Goal: Information Seeking & Learning: Learn about a topic

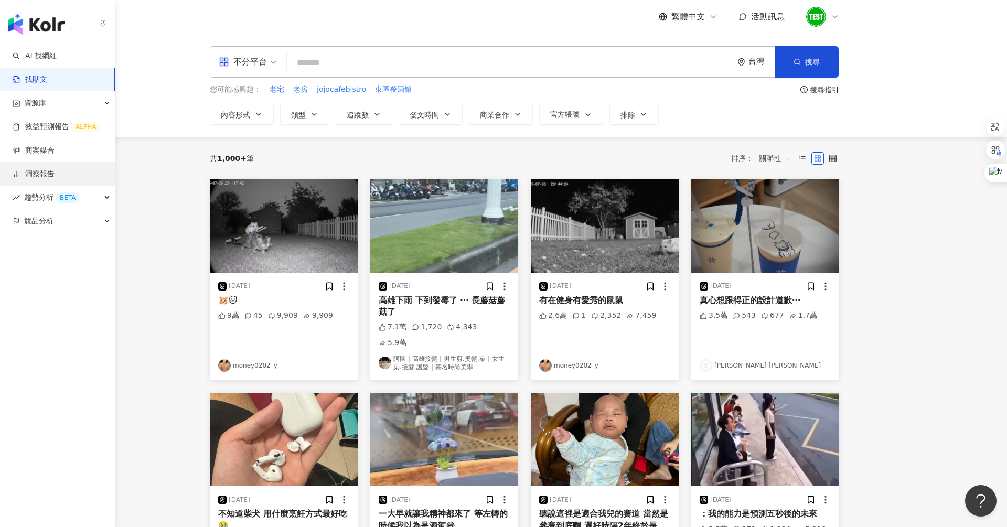
click at [55, 177] on link "洞察報告" at bounding box center [34, 174] width 42 height 10
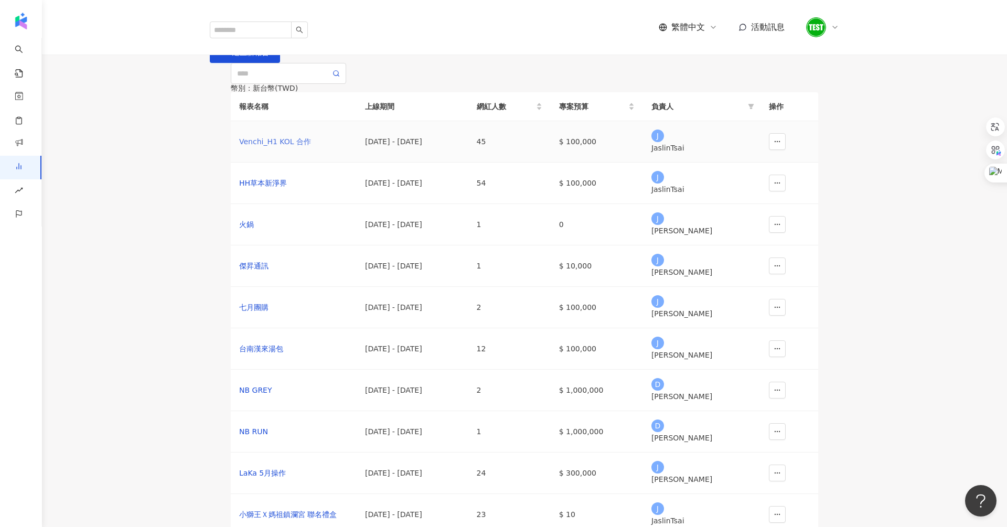
click at [269, 147] on div "Venchi_H1 KOL 合作" at bounding box center [293, 142] width 109 height 12
click at [777, 150] on button "button" at bounding box center [777, 141] width 17 height 17
click at [288, 147] on div "Venchi_H1 KOL 合作" at bounding box center [293, 142] width 109 height 12
click at [251, 189] on div "HH草本新淨界" at bounding box center [293, 183] width 109 height 12
click at [280, 147] on div "Venchi_H1 KOL 合作" at bounding box center [293, 142] width 109 height 12
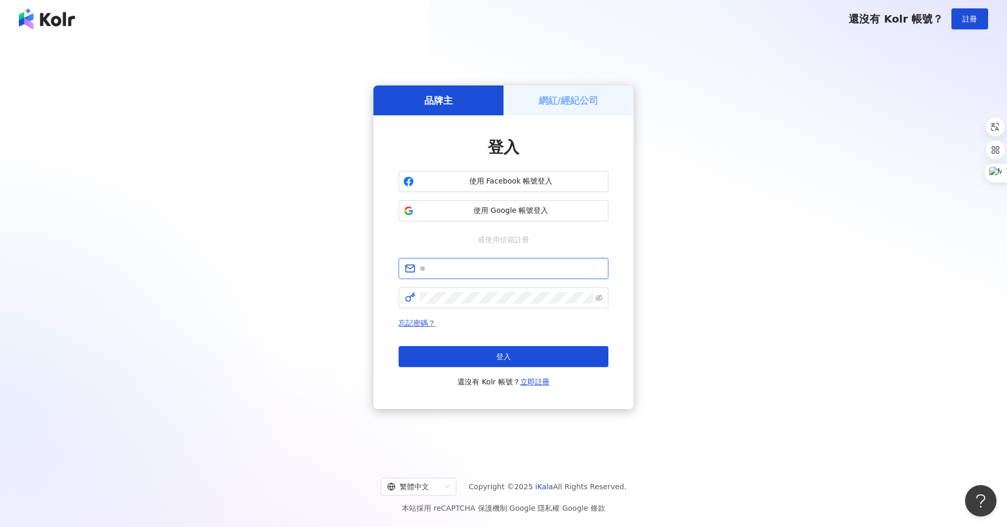
click at [460, 267] on input "text" at bounding box center [511, 269] width 183 height 12
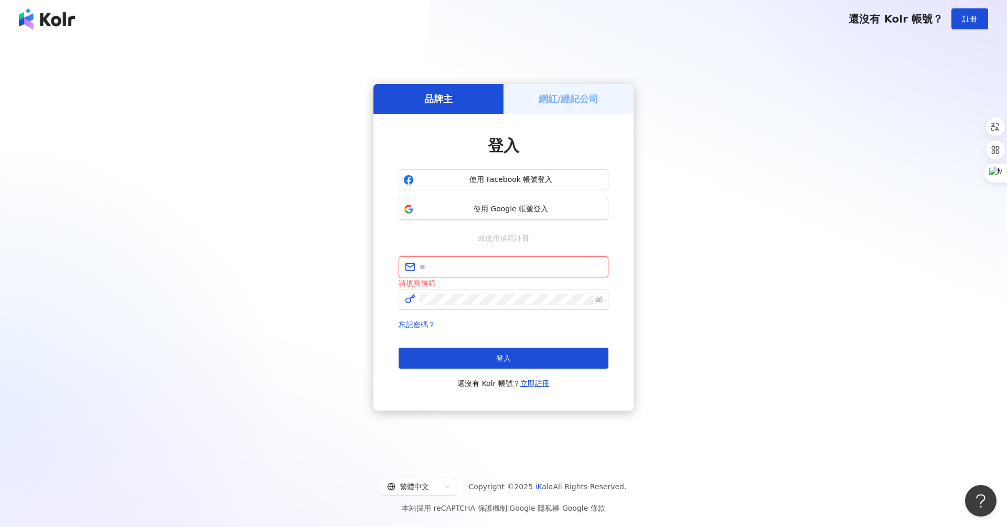
type input "**********"
click at [503, 345] on div "忘記密碼？ 登入 還沒有 Kolr 帳號？ 立即註冊" at bounding box center [504, 353] width 210 height 71
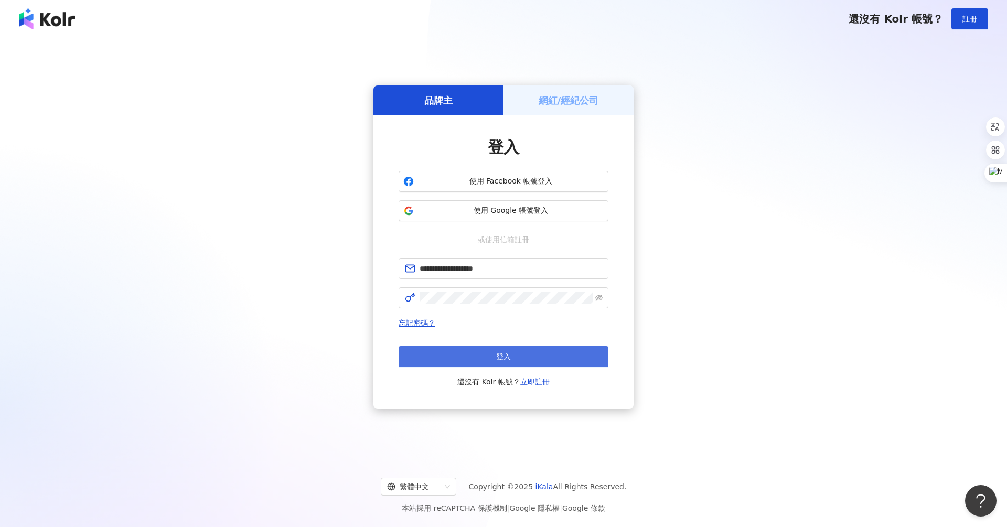
click at [498, 356] on span "登入" at bounding box center [503, 356] width 15 height 8
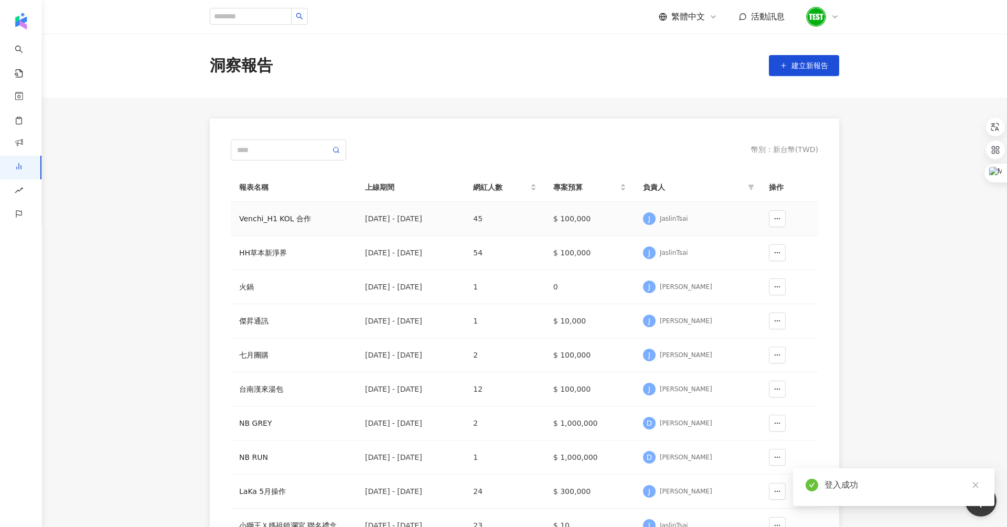
click at [262, 219] on div "Venchi_H1 KOL 合作" at bounding box center [293, 219] width 109 height 12
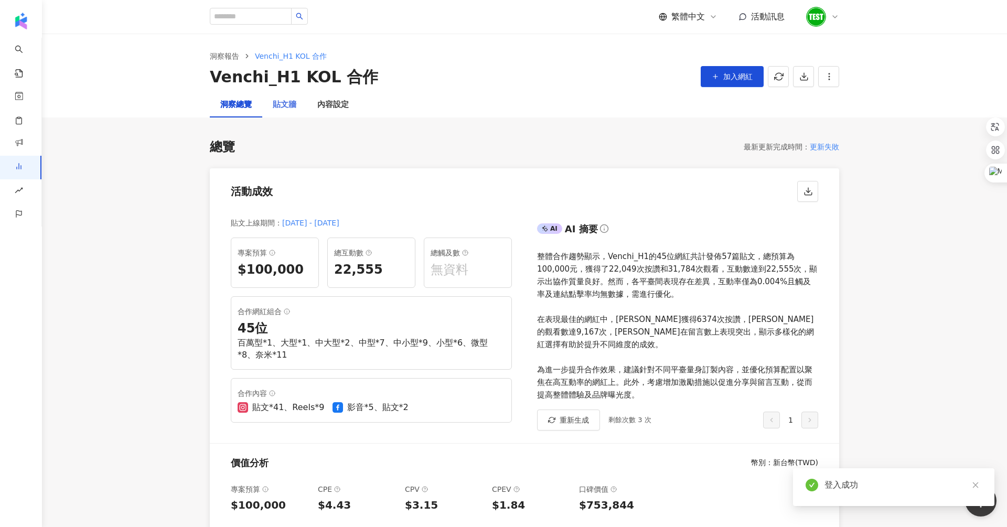
click at [292, 113] on div "貼文牆" at bounding box center [284, 104] width 45 height 25
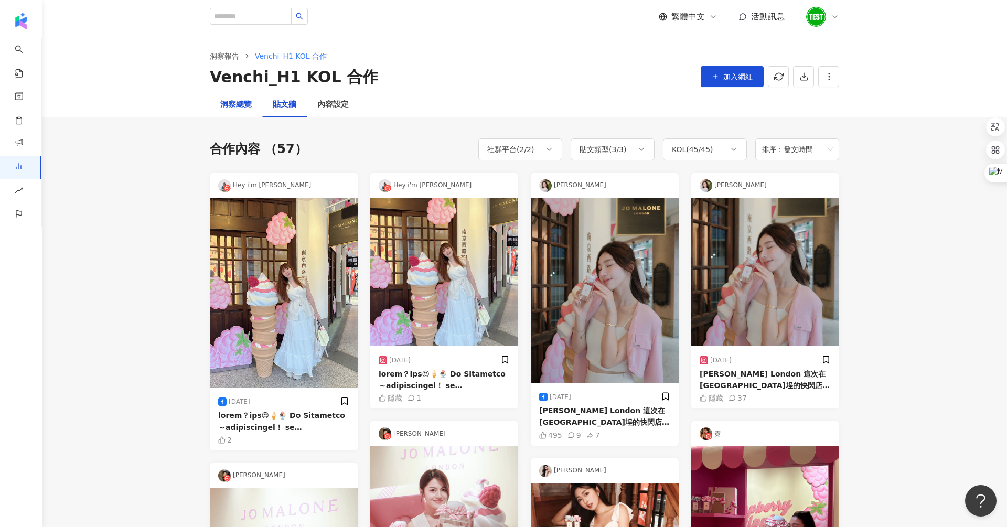
click at [231, 102] on div "洞察總覽" at bounding box center [235, 105] width 31 height 13
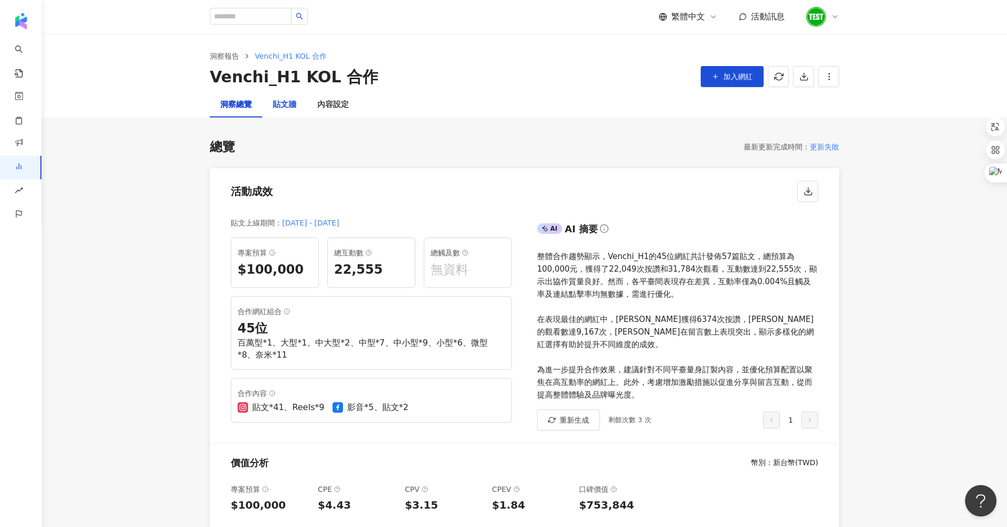
click at [283, 109] on div "貼文牆" at bounding box center [285, 105] width 24 height 13
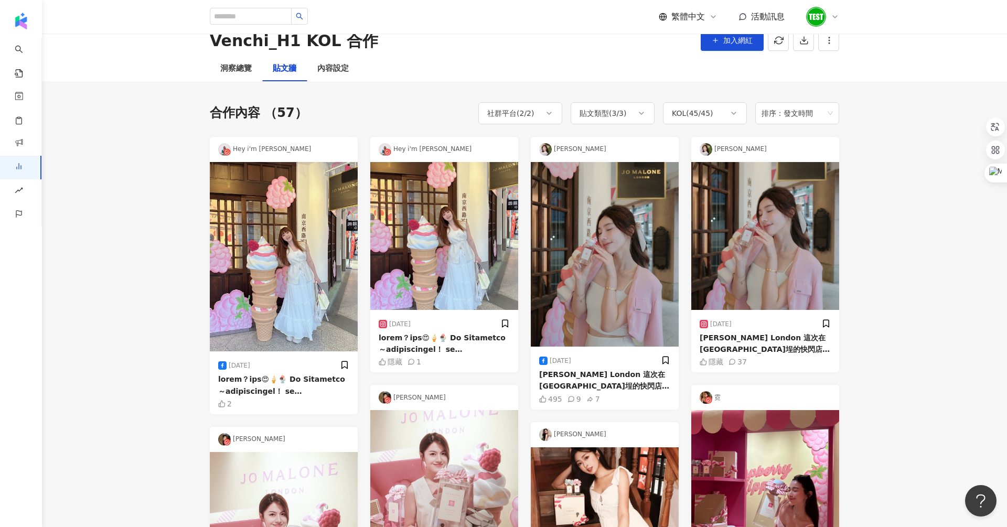
scroll to position [38, 0]
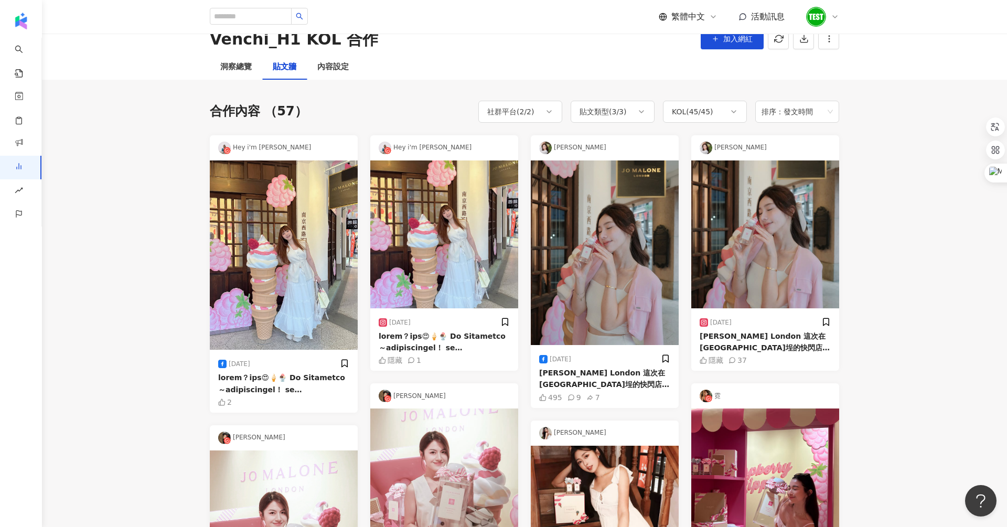
click at [448, 219] on img at bounding box center [444, 234] width 148 height 148
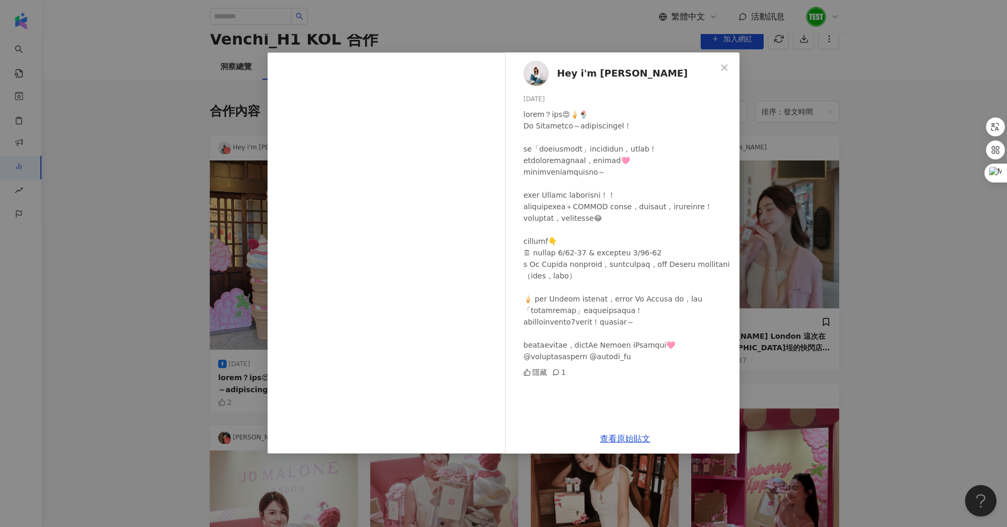
click at [146, 180] on div "Hey i'm [PERSON_NAME] [DATE] 隱藏 1 查看原始貼文" at bounding box center [503, 263] width 1007 height 527
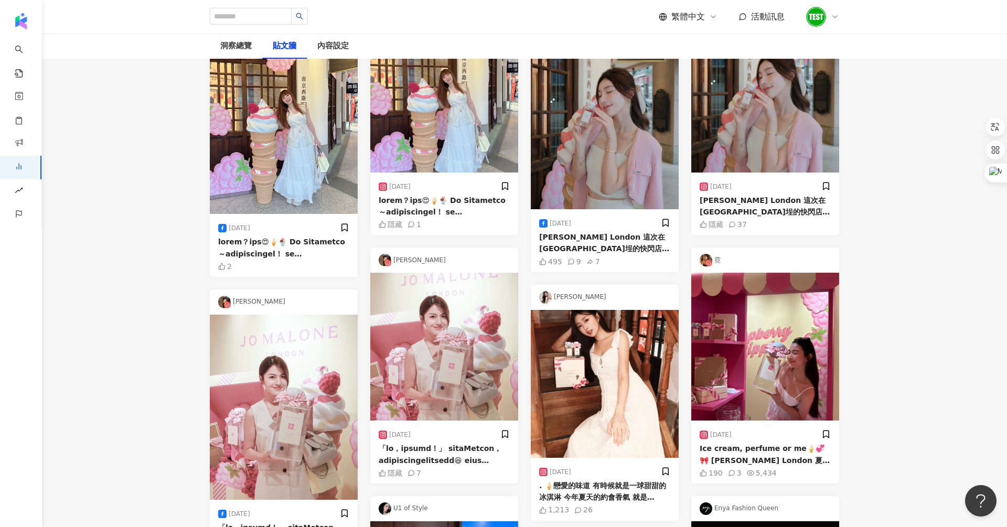
scroll to position [0, 0]
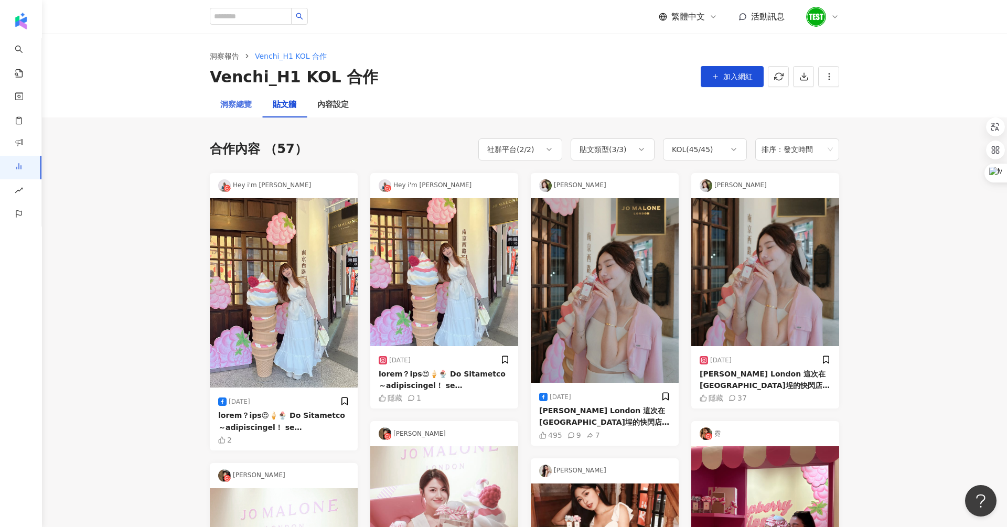
click at [223, 112] on div "洞察總覽" at bounding box center [236, 104] width 52 height 25
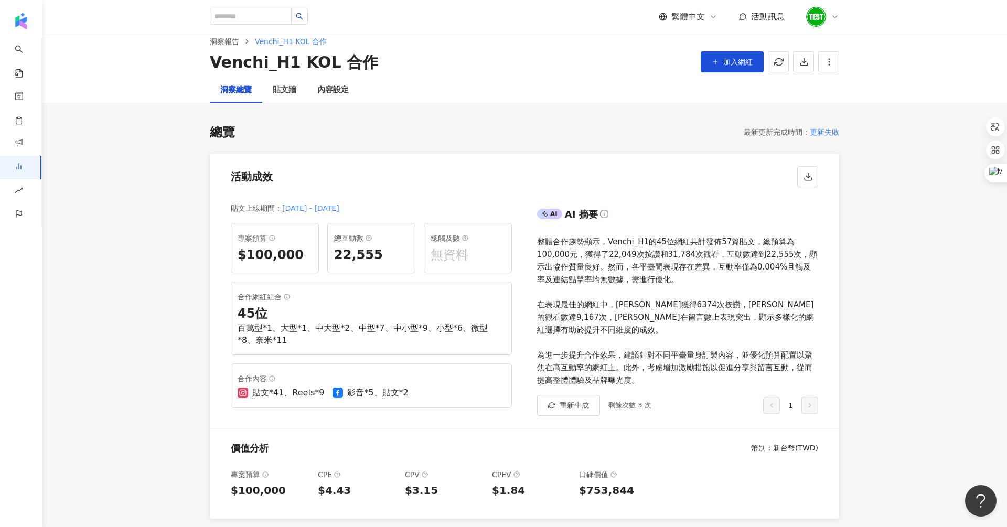
scroll to position [11, 0]
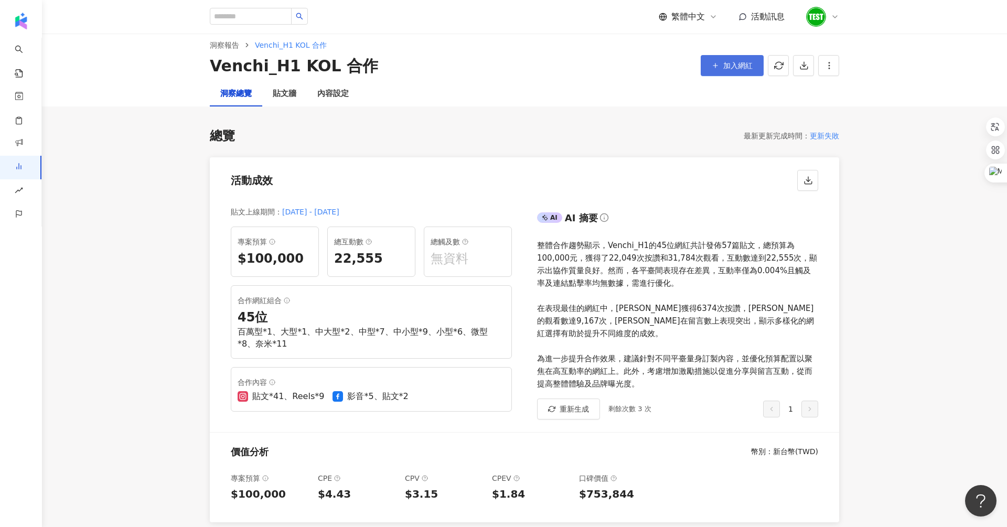
click at [711, 60] on button "加入網紅" at bounding box center [732, 65] width 63 height 21
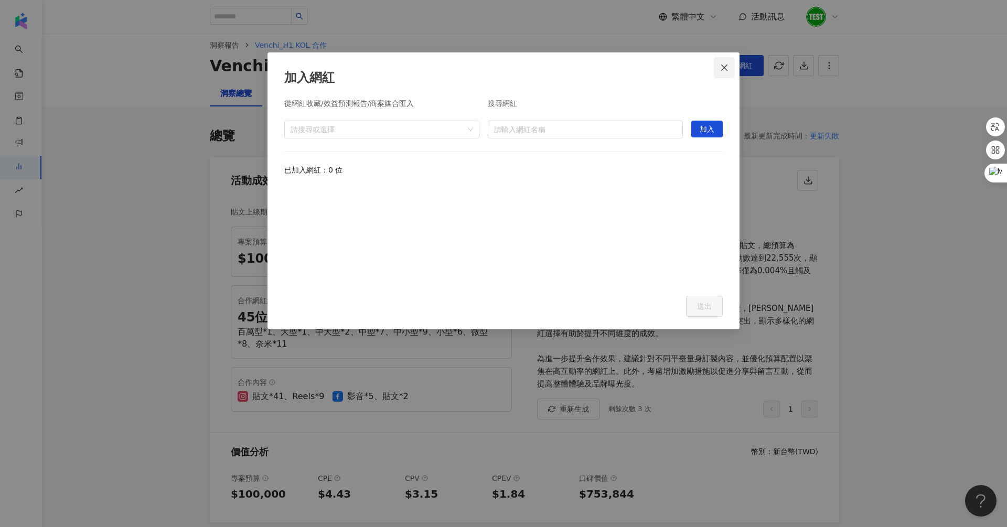
click at [730, 67] on span "Close" at bounding box center [724, 67] width 21 height 8
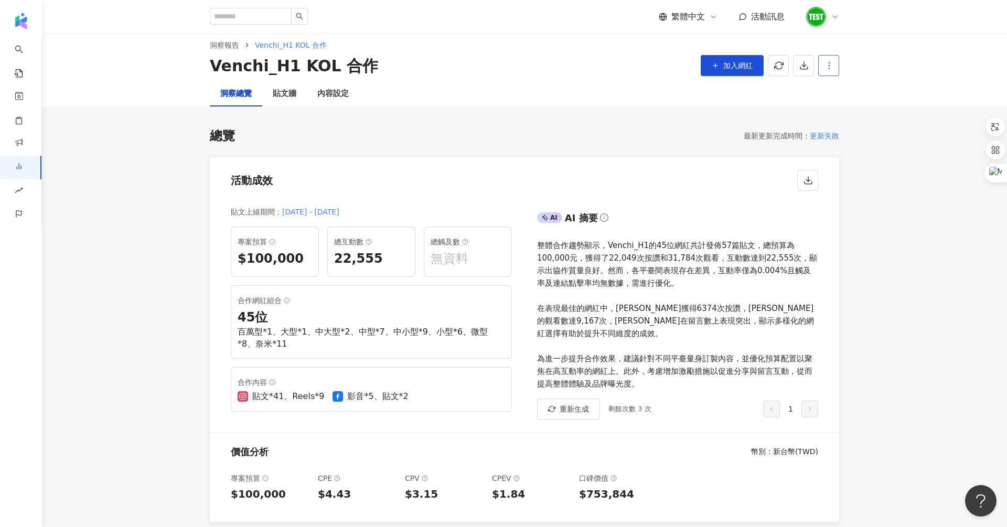
click at [830, 69] on icon "button" at bounding box center [828, 65] width 9 height 9
click at [829, 69] on icon "button" at bounding box center [828, 65] width 9 height 9
click at [290, 85] on div "貼文牆" at bounding box center [284, 93] width 45 height 25
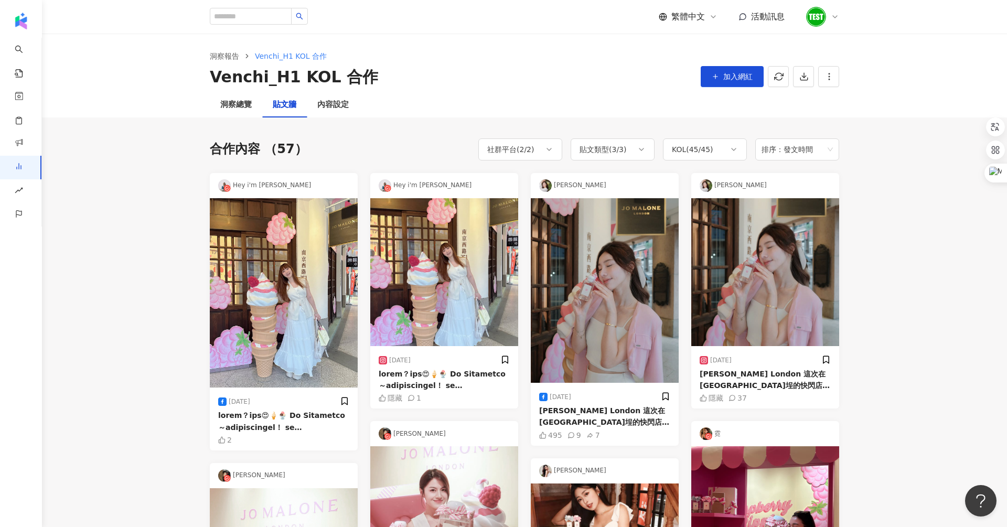
click at [274, 258] on img at bounding box center [284, 293] width 148 height 190
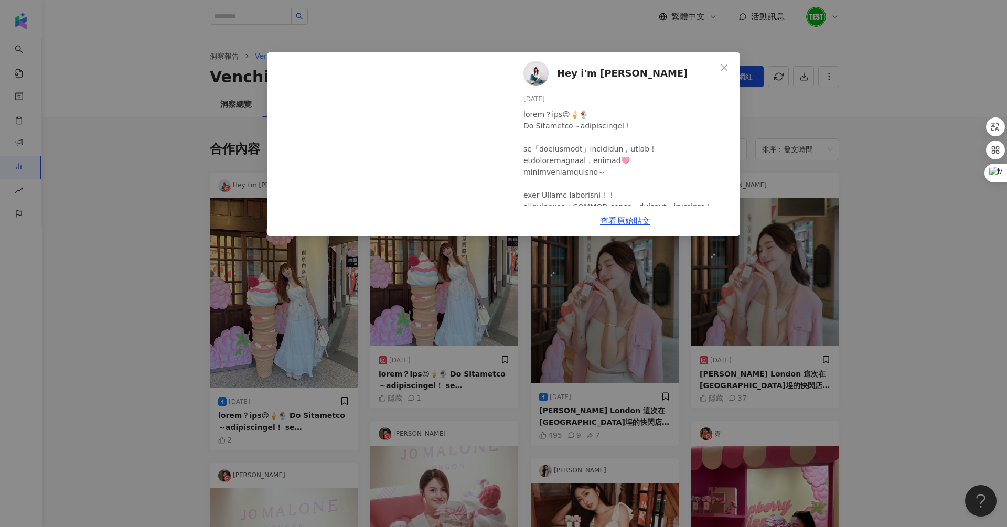
click at [120, 205] on div "Hey i'm [PERSON_NAME] [DATE] 2 查看原始貼文" at bounding box center [503, 263] width 1007 height 527
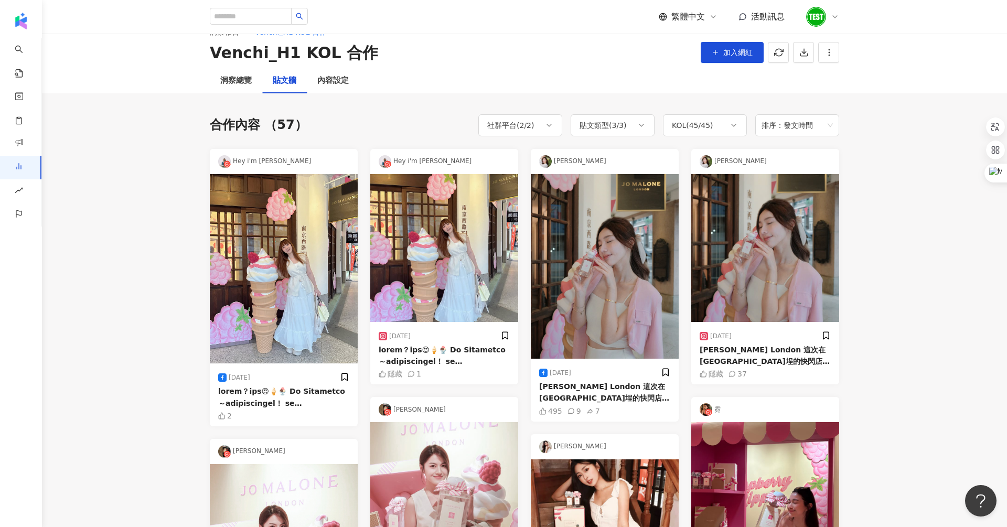
scroll to position [1, 0]
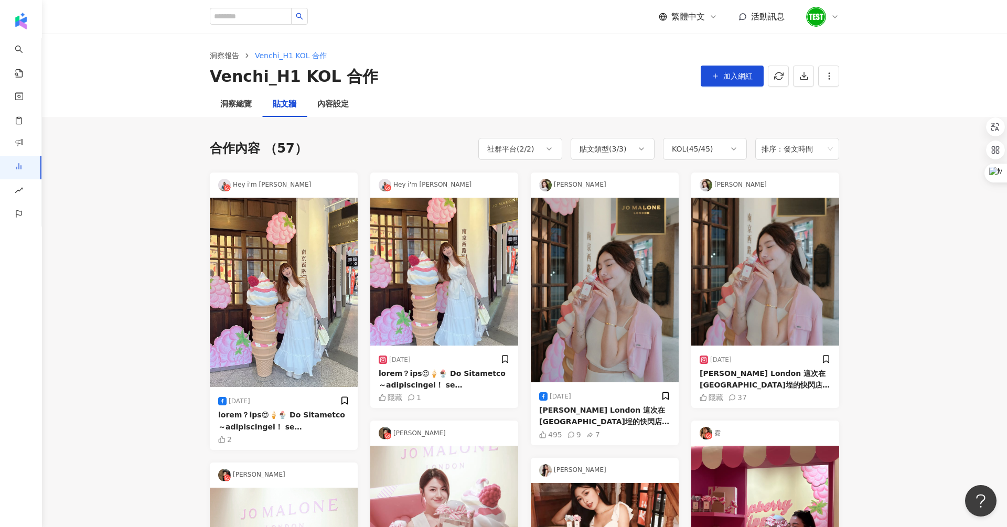
click at [288, 178] on div "Hey i'm [PERSON_NAME]" at bounding box center [284, 185] width 148 height 25
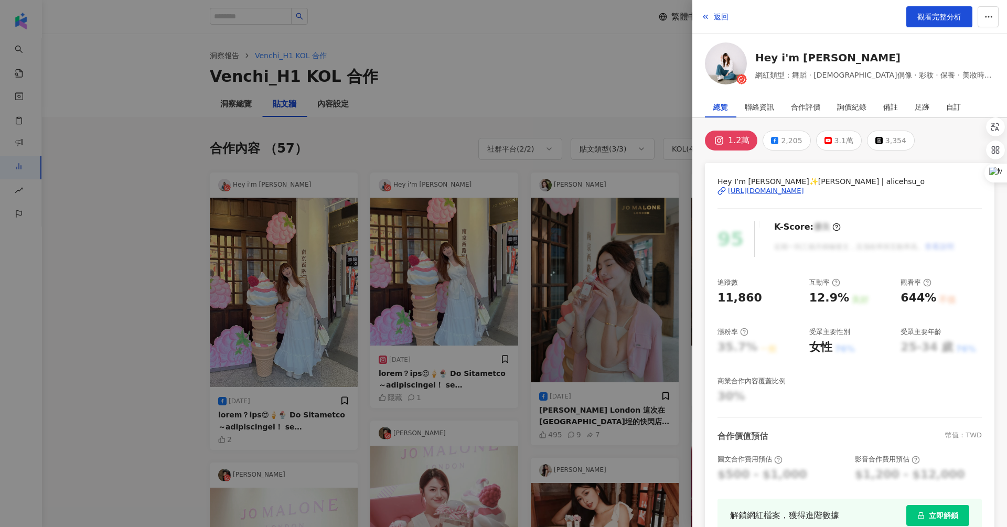
click at [289, 157] on div at bounding box center [503, 263] width 1007 height 527
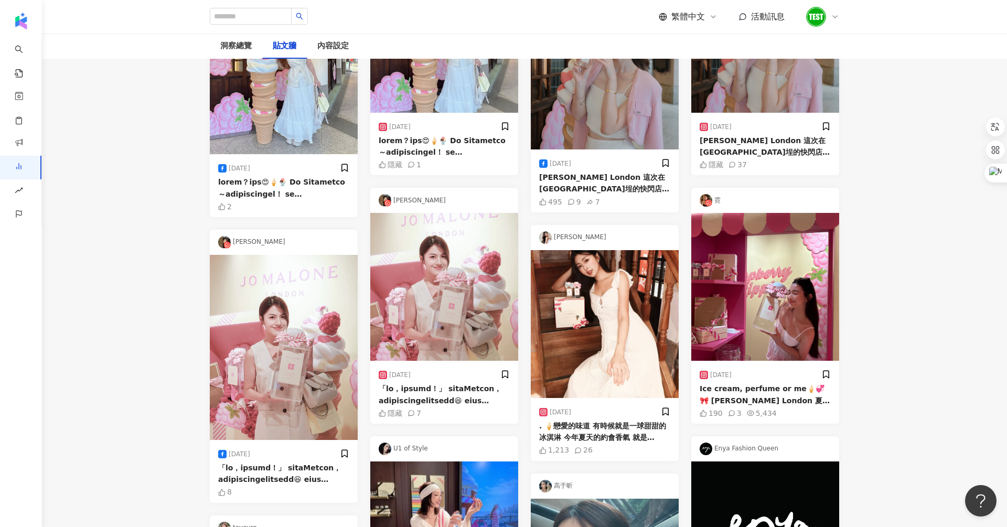
scroll to position [0, 0]
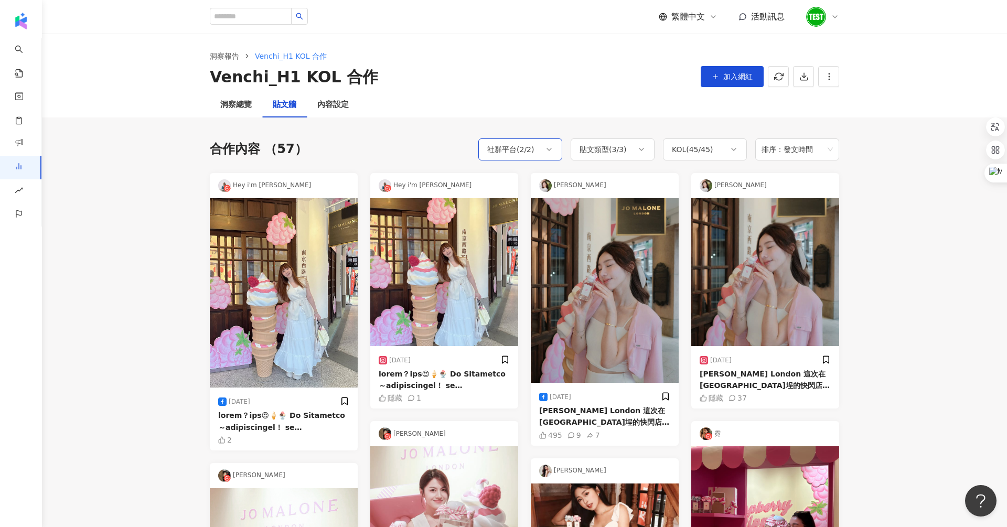
click at [509, 153] on div "社群平台 ( 2 / 2 )" at bounding box center [510, 149] width 47 height 13
click at [626, 148] on div "貼文類型 ( 3 / 3 )" at bounding box center [603, 149] width 47 height 13
click at [615, 153] on div "貼文類型 ( 3 / 3 )" at bounding box center [603, 149] width 47 height 13
click at [685, 153] on div "KOL ( 45 / 45 )" at bounding box center [692, 149] width 41 height 13
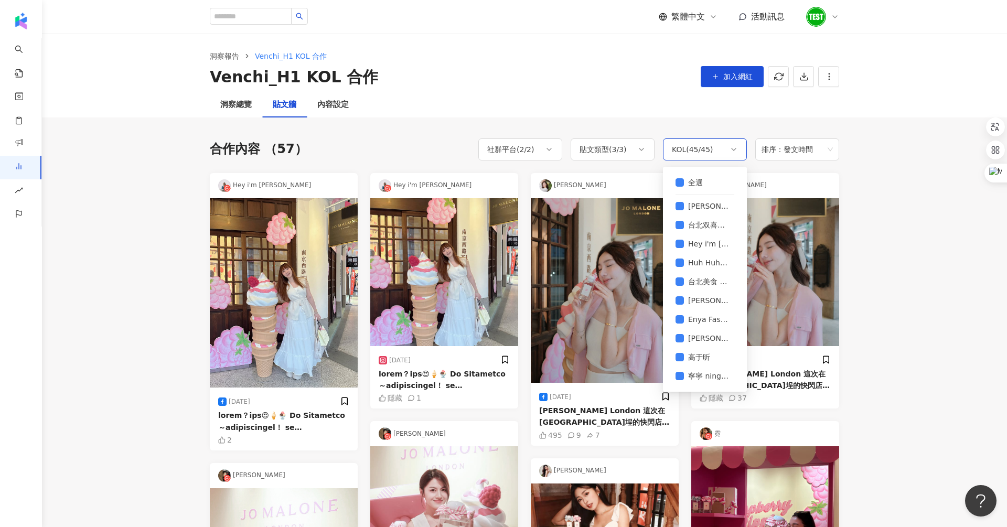
click at [685, 153] on div "KOL ( 45 / 45 )" at bounding box center [692, 149] width 41 height 13
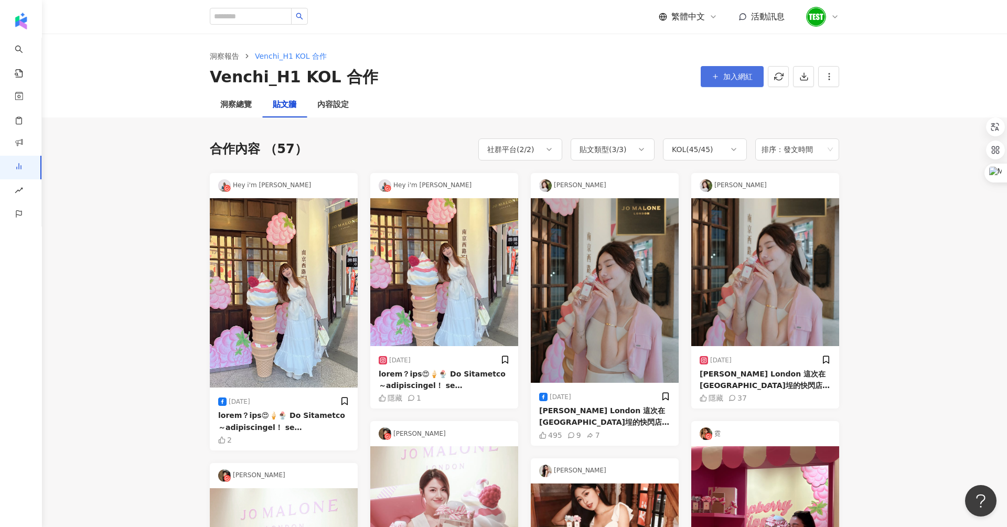
click at [732, 82] on button "加入網紅" at bounding box center [732, 76] width 63 height 21
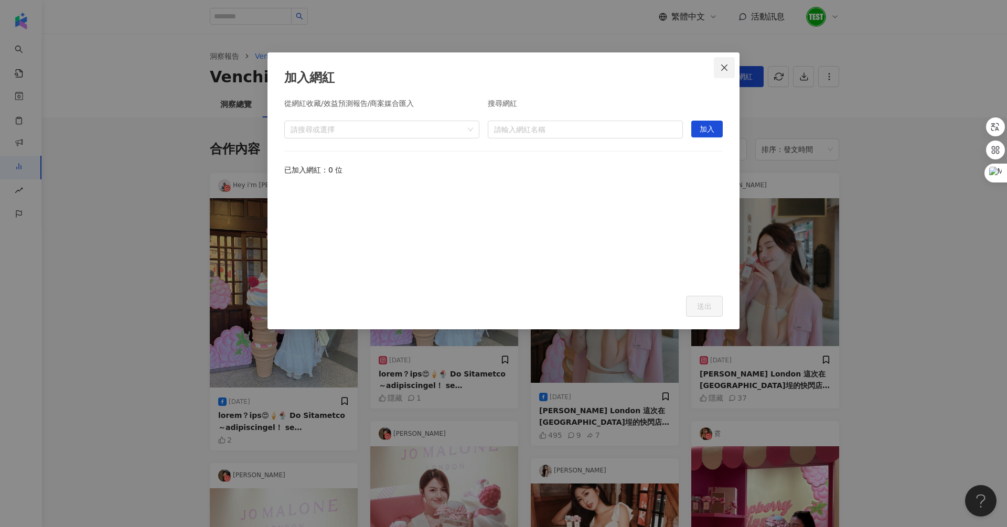
click at [727, 68] on icon "close" at bounding box center [724, 67] width 8 height 8
